Goal: Task Accomplishment & Management: Complete application form

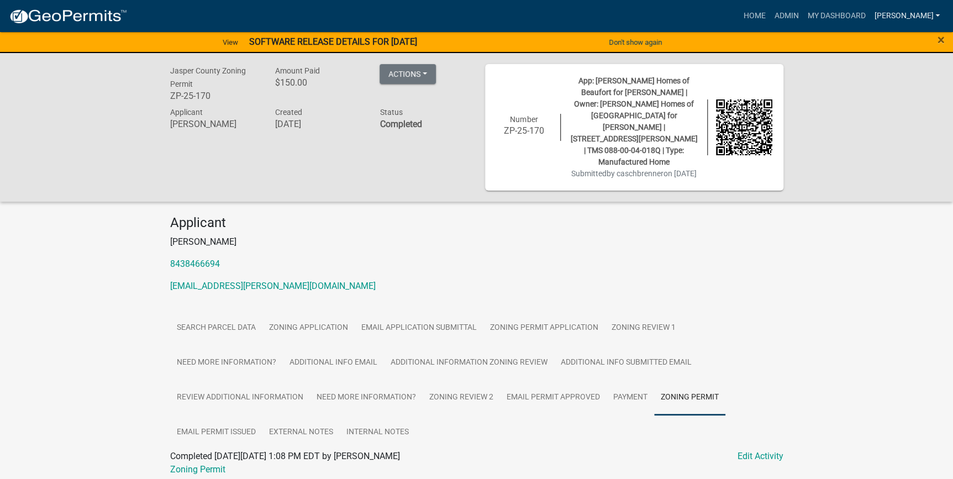
click at [927, 8] on link "[PERSON_NAME]" at bounding box center [907, 16] width 75 height 21
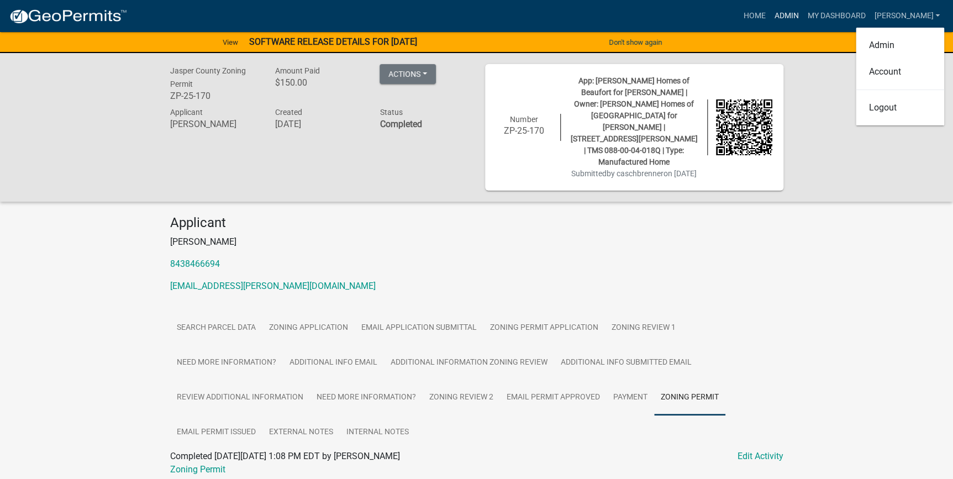
click at [803, 12] on link "Admin" at bounding box center [786, 16] width 33 height 21
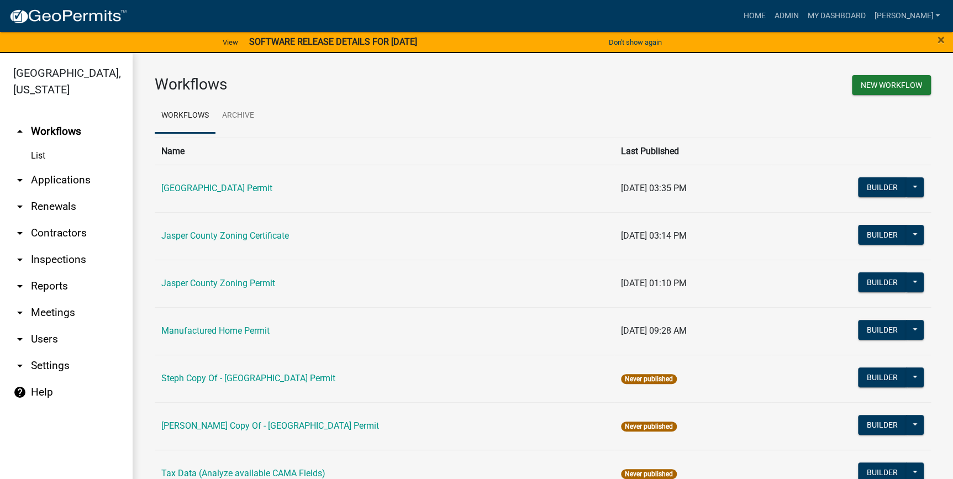
click at [67, 185] on link "arrow_drop_down Applications" at bounding box center [66, 180] width 133 height 27
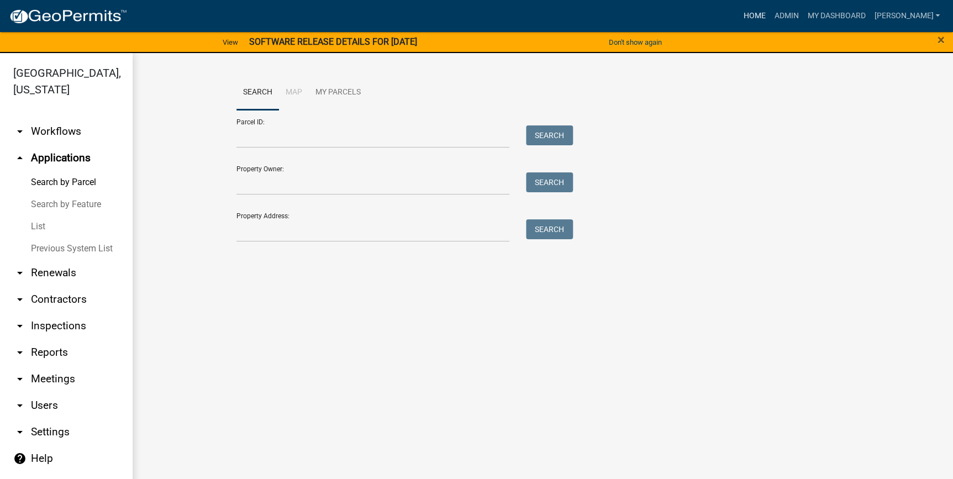
click at [770, 15] on link "Home" at bounding box center [754, 16] width 31 height 21
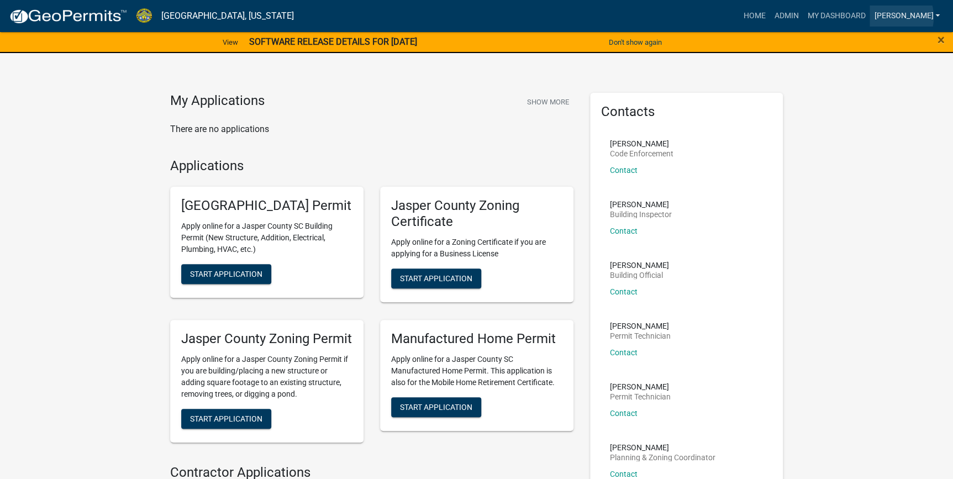
click at [921, 17] on link "[PERSON_NAME]" at bounding box center [907, 16] width 75 height 21
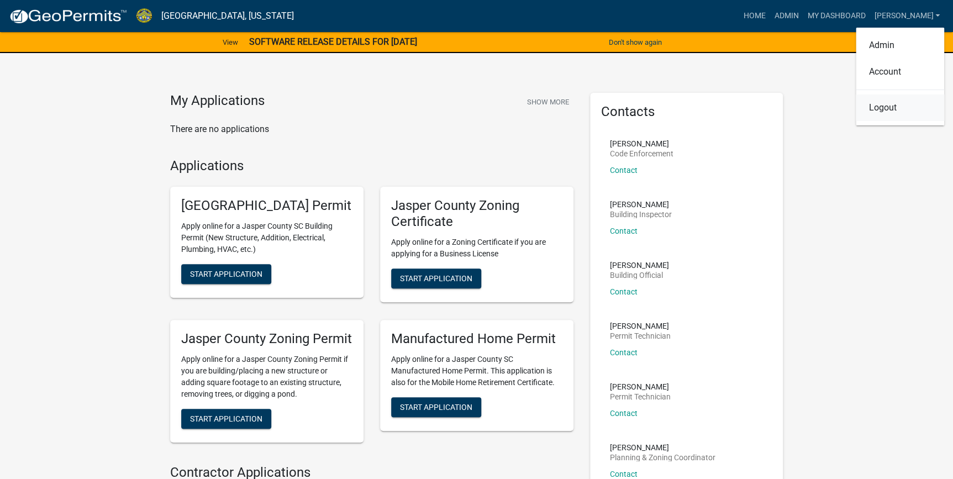
click at [879, 109] on link "Logout" at bounding box center [900, 108] width 88 height 27
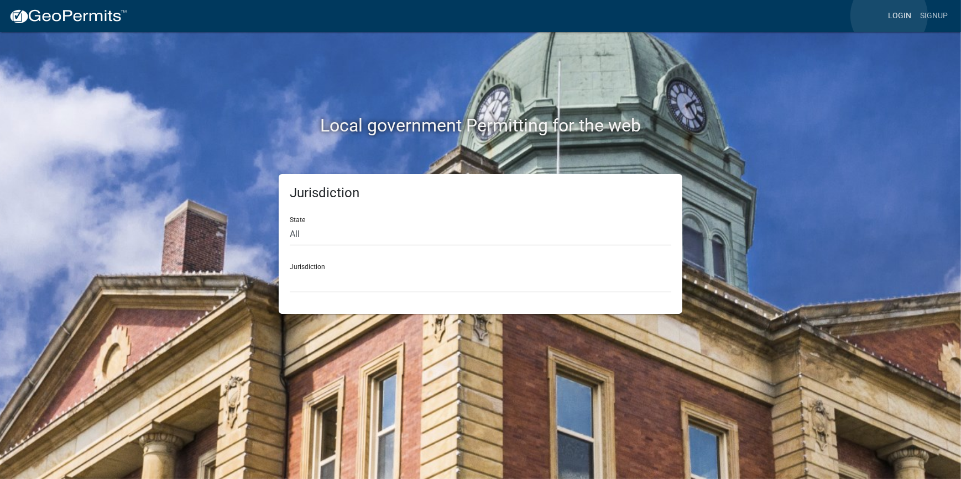
click at [889, 15] on link "Login" at bounding box center [899, 16] width 32 height 21
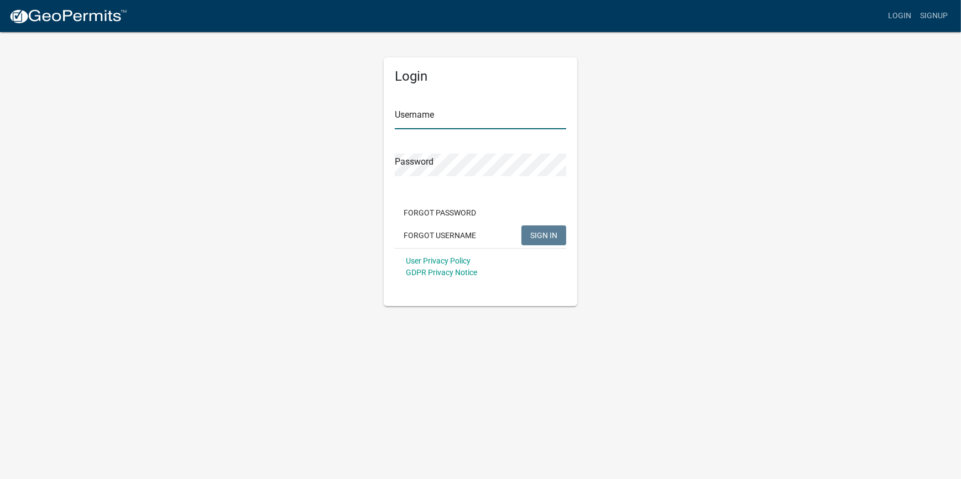
click at [475, 118] on input "Username" at bounding box center [480, 118] width 171 height 23
click at [925, 20] on link "Signup" at bounding box center [933, 16] width 36 height 21
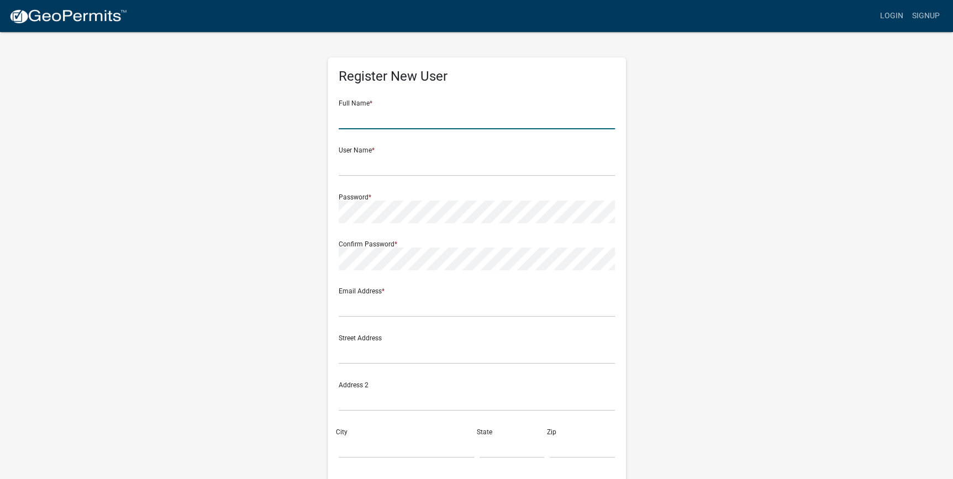
click at [359, 118] on input "text" at bounding box center [477, 118] width 276 height 23
type input "[PERSON_NAME]"
click at [382, 169] on input "text" at bounding box center [477, 165] width 276 height 23
type input "americanequity55"
click at [381, 311] on input "text" at bounding box center [477, 306] width 276 height 23
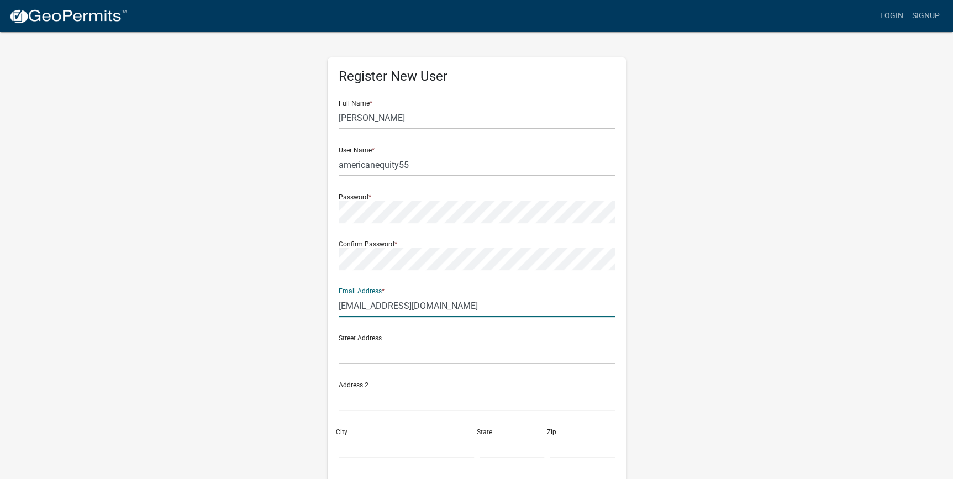
type input "[EMAIL_ADDRESS][DOMAIN_NAME]"
click at [348, 356] on input "text" at bounding box center [477, 353] width 276 height 23
type input "1968 wagob branch loop"
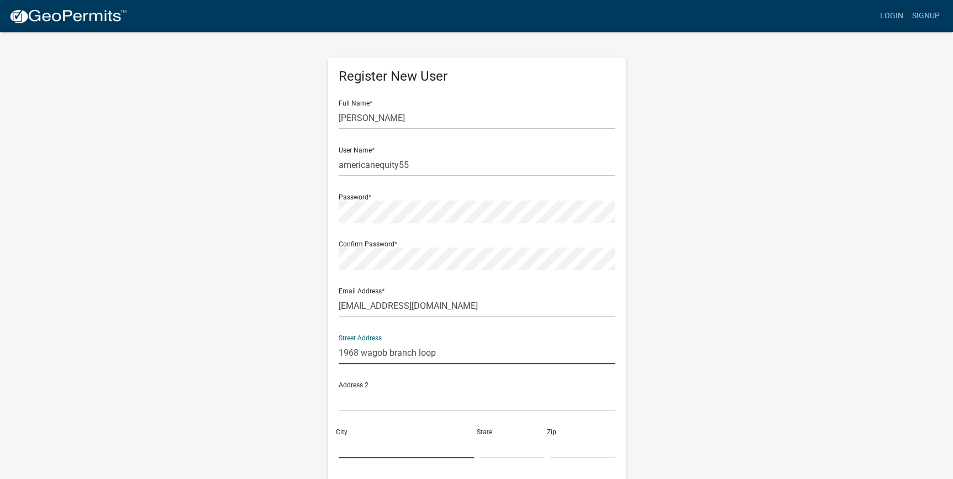
click at [350, 450] on input "City" at bounding box center [406, 446] width 135 height 23
click at [344, 449] on input "City" at bounding box center [406, 446] width 135 height 23
type input "r"
click at [337, 450] on div "City idgeland" at bounding box center [406, 439] width 141 height 38
click at [339, 448] on input "idgeland" at bounding box center [406, 446] width 135 height 23
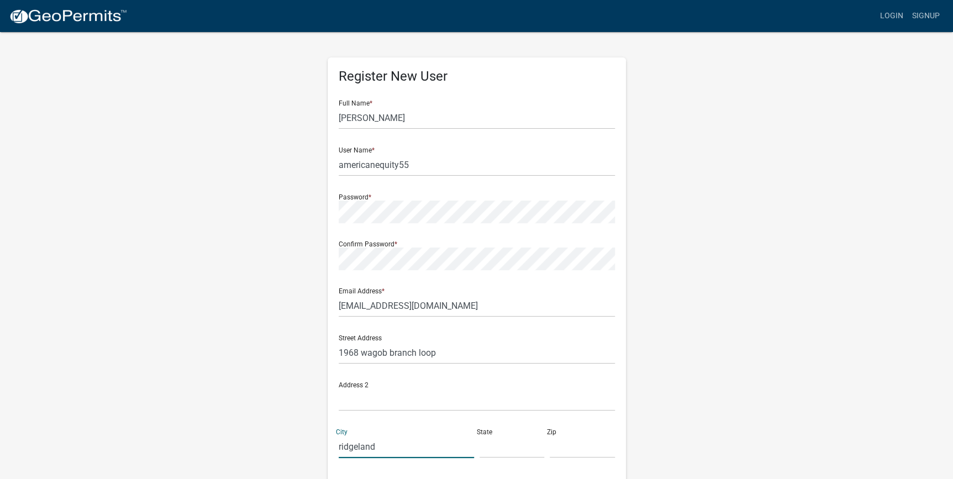
type input "ridgeland"
click at [493, 440] on input "text" at bounding box center [512, 446] width 65 height 23
type input "sc"
click at [563, 445] on input "text" at bounding box center [582, 446] width 65 height 23
type input "29936"
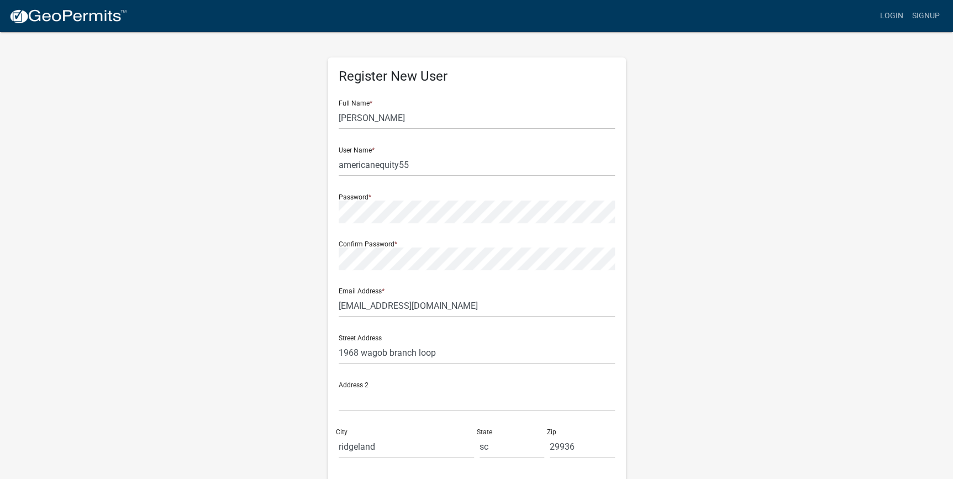
click at [673, 194] on div "Register New User Full Name * [PERSON_NAME] User Name * americanequity55 Passwo…" at bounding box center [477, 326] width 630 height 591
drag, startPoint x: 608, startPoint y: 359, endPoint x: 631, endPoint y: 272, distance: 90.2
click at [631, 272] on div "Register New User Full Name * [PERSON_NAME] User Name * americanequity55 Passwo…" at bounding box center [476, 326] width 315 height 591
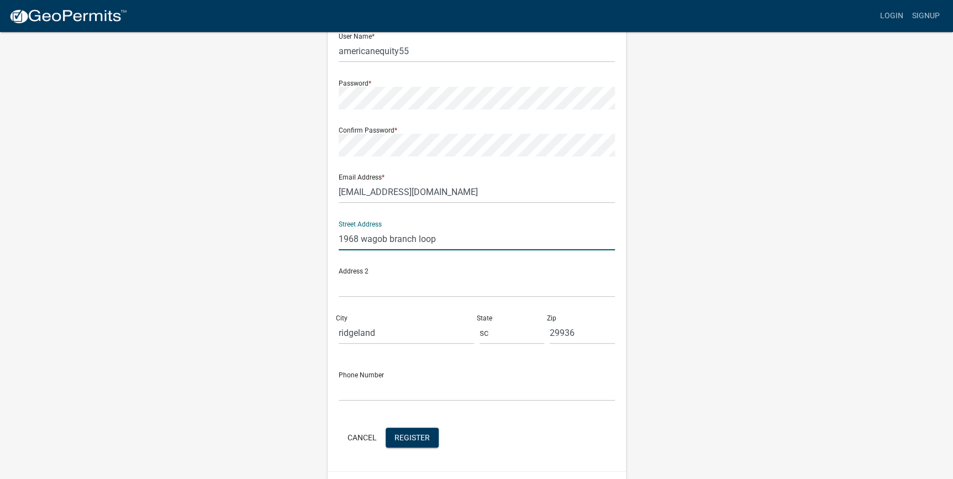
scroll to position [143, 0]
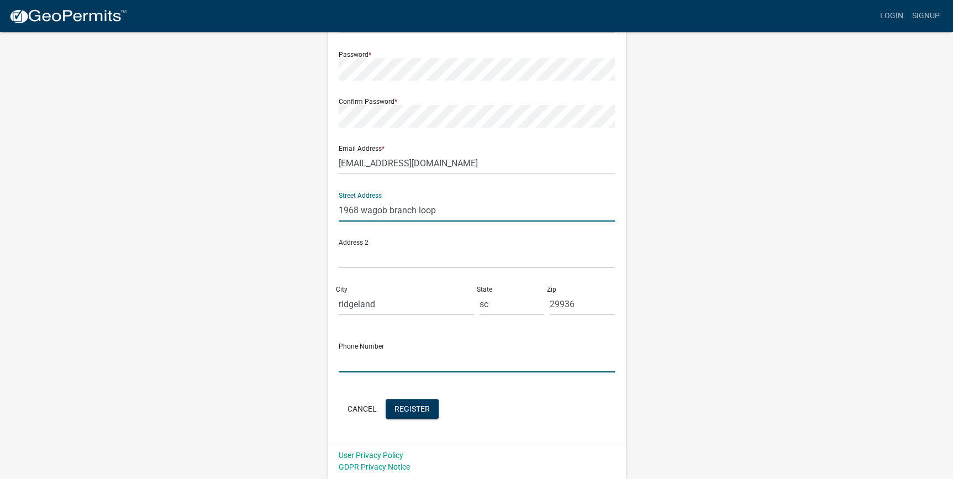
click at [387, 364] on input "text" at bounding box center [477, 361] width 276 height 23
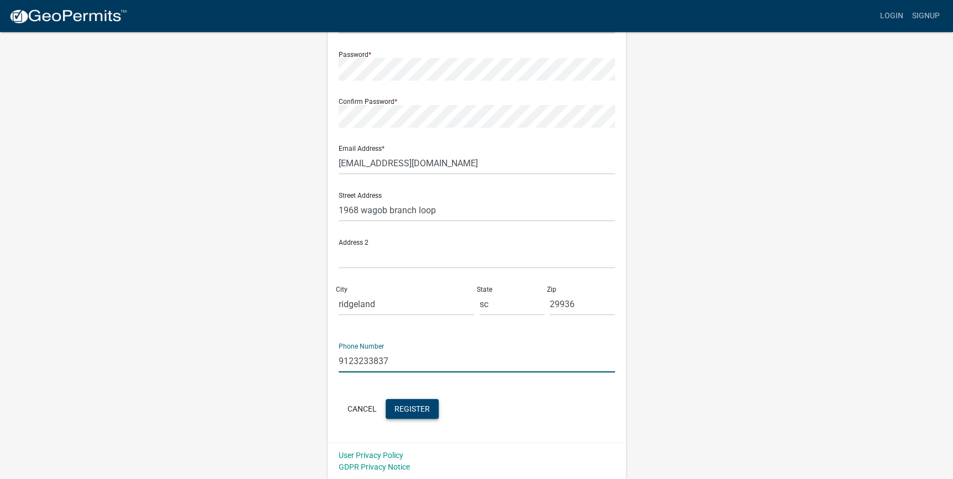
type input "9123233837"
click at [424, 414] on button "Register" at bounding box center [412, 409] width 53 height 20
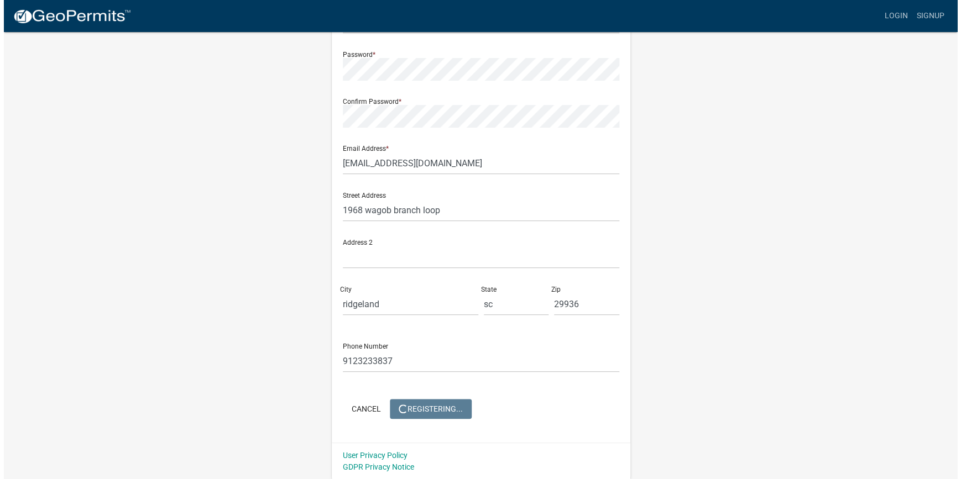
scroll to position [0, 0]
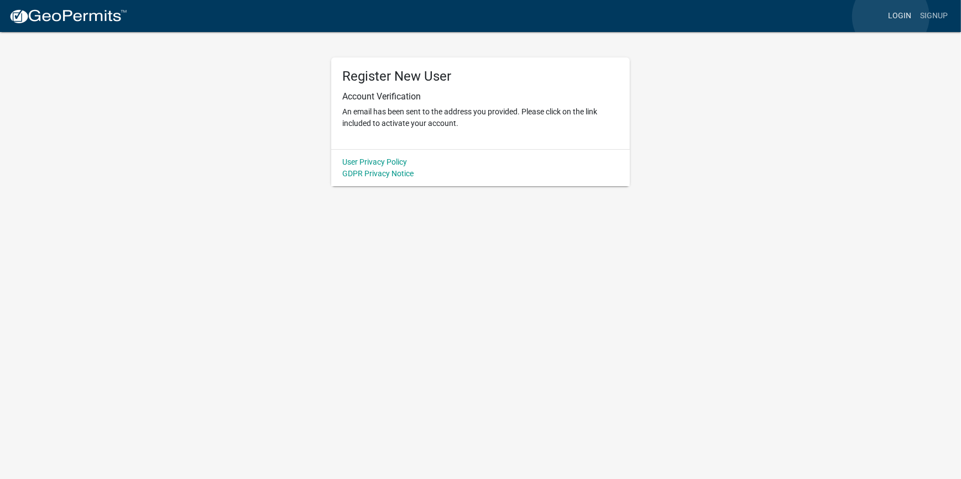
click at [890, 17] on link "Login" at bounding box center [899, 16] width 32 height 21
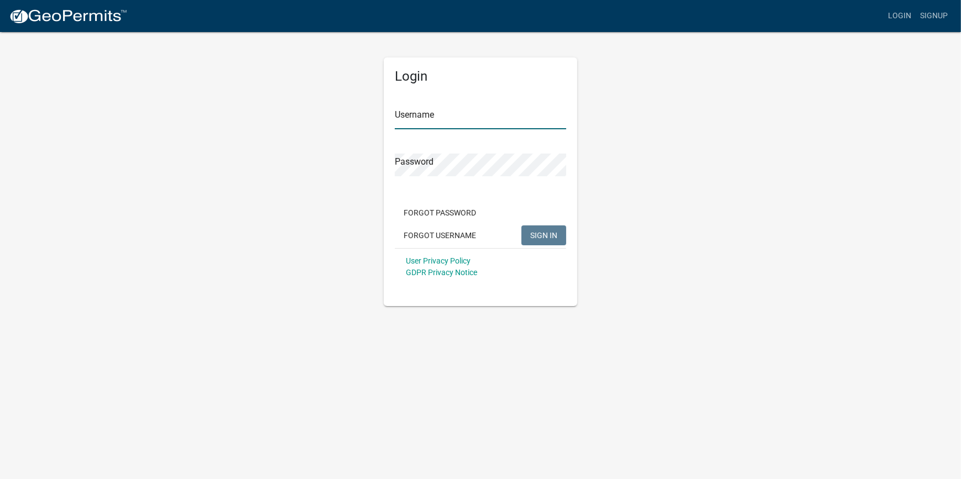
click at [396, 120] on input "Username" at bounding box center [480, 118] width 171 height 23
type input "americanequity55"
click at [536, 239] on span "SIGN IN" at bounding box center [543, 234] width 27 height 9
